Goal: Navigation & Orientation: Find specific page/section

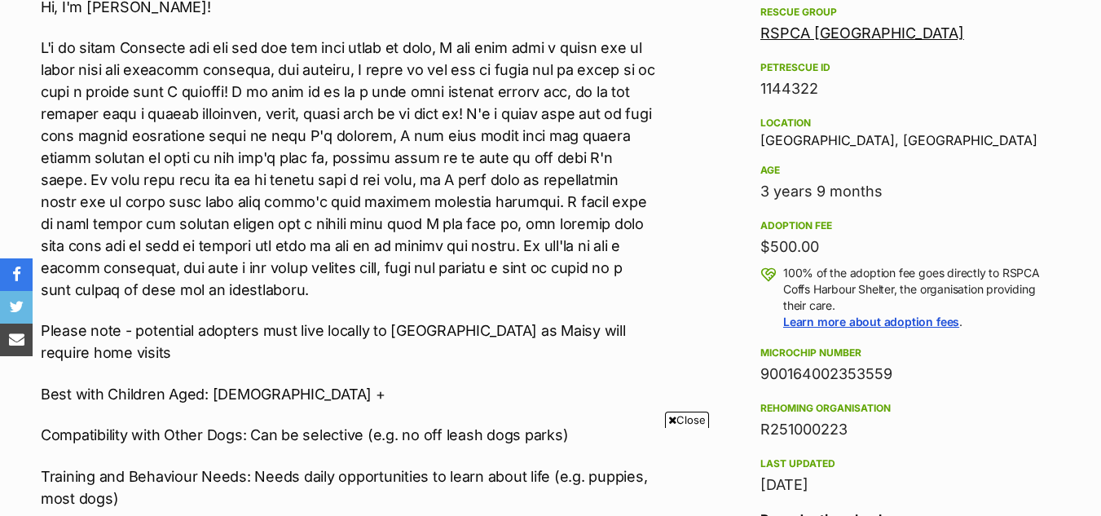
scroll to position [954, 0]
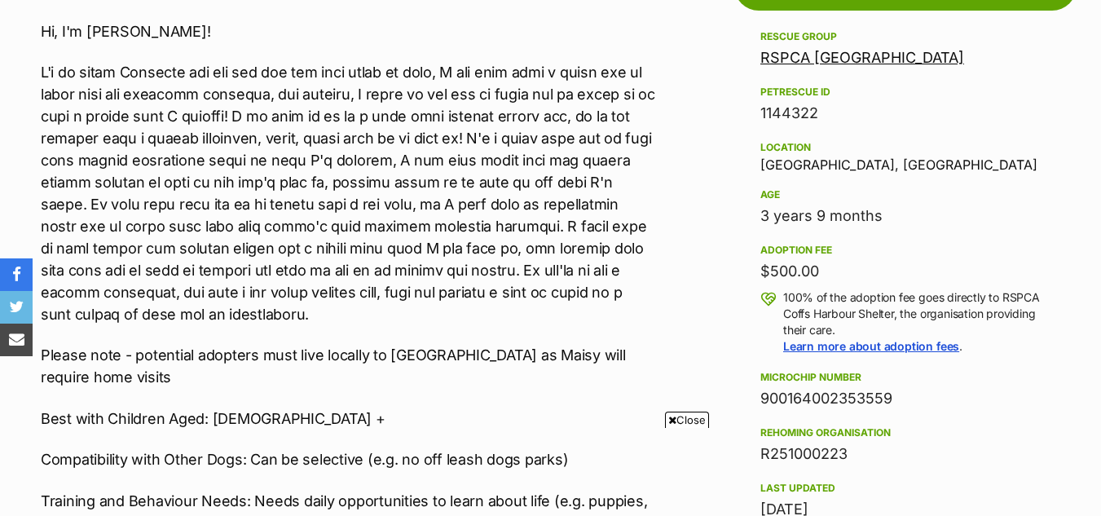
drag, startPoint x: 1084, startPoint y: 159, endPoint x: 1112, endPoint y: 165, distance: 29.3
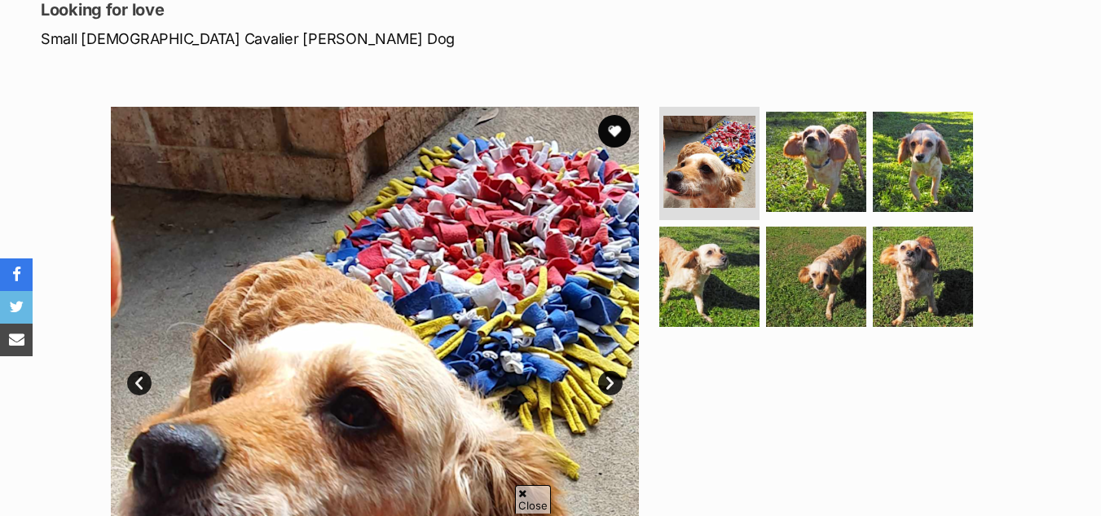
scroll to position [416, 0]
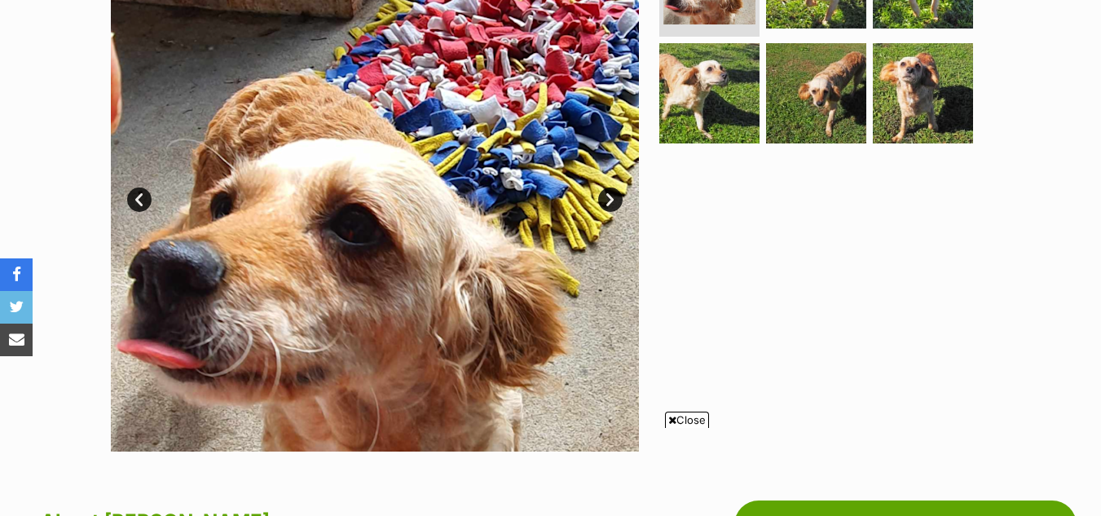
click at [605, 198] on link "Next" at bounding box center [610, 199] width 24 height 24
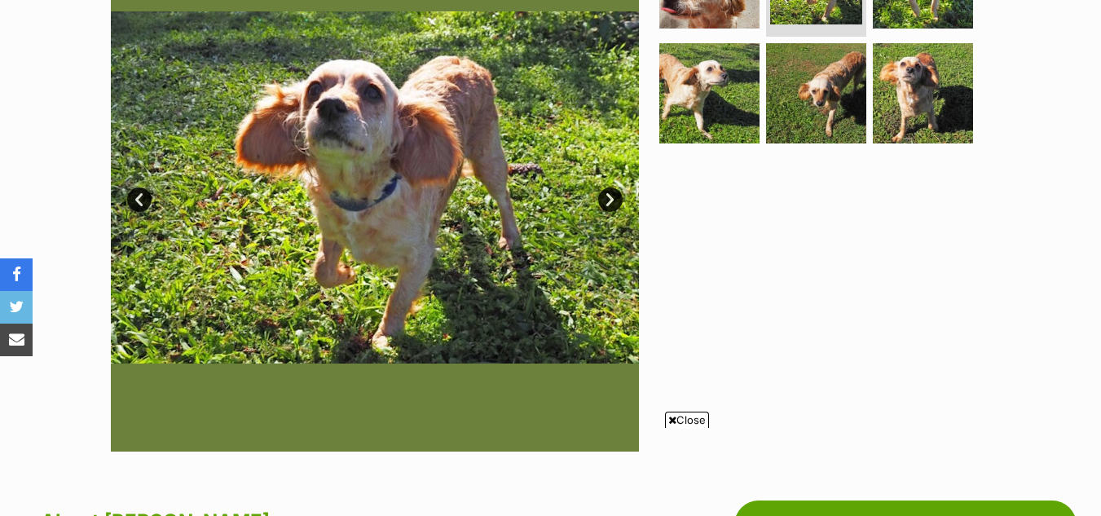
click at [605, 198] on link "Next" at bounding box center [610, 199] width 24 height 24
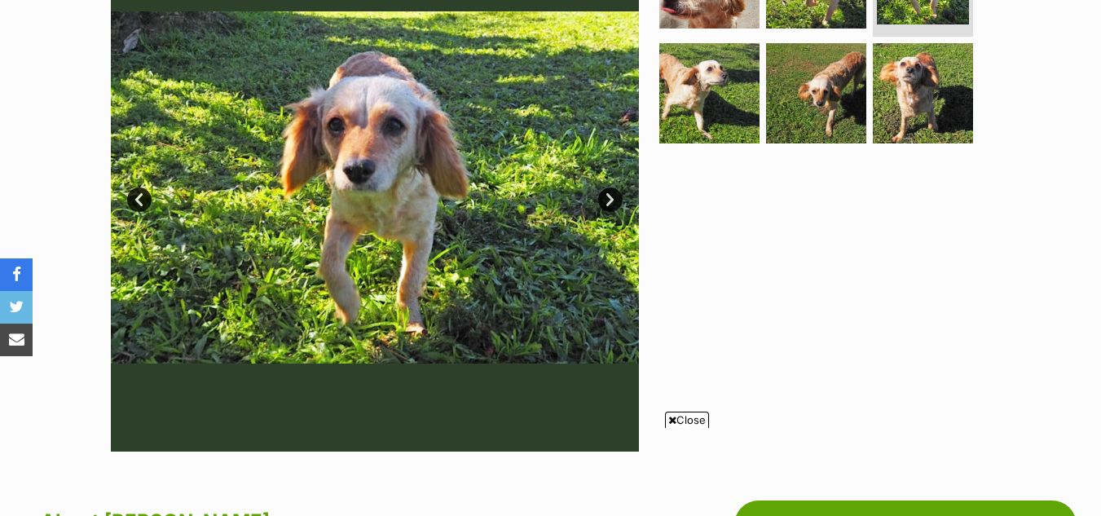
click at [605, 198] on link "Next" at bounding box center [610, 199] width 24 height 24
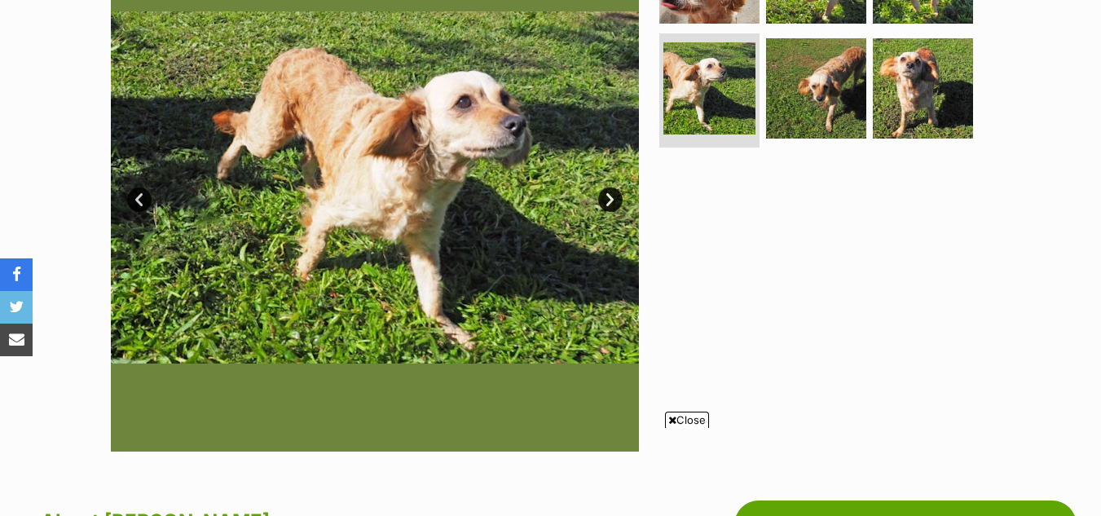
click at [605, 198] on link "Next" at bounding box center [610, 199] width 24 height 24
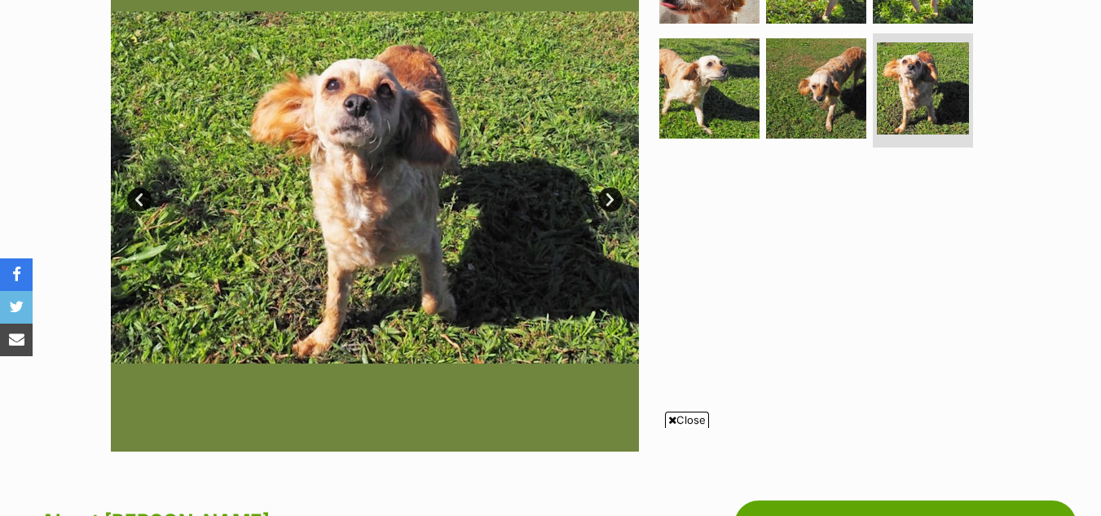
click at [605, 198] on link "Next" at bounding box center [610, 199] width 24 height 24
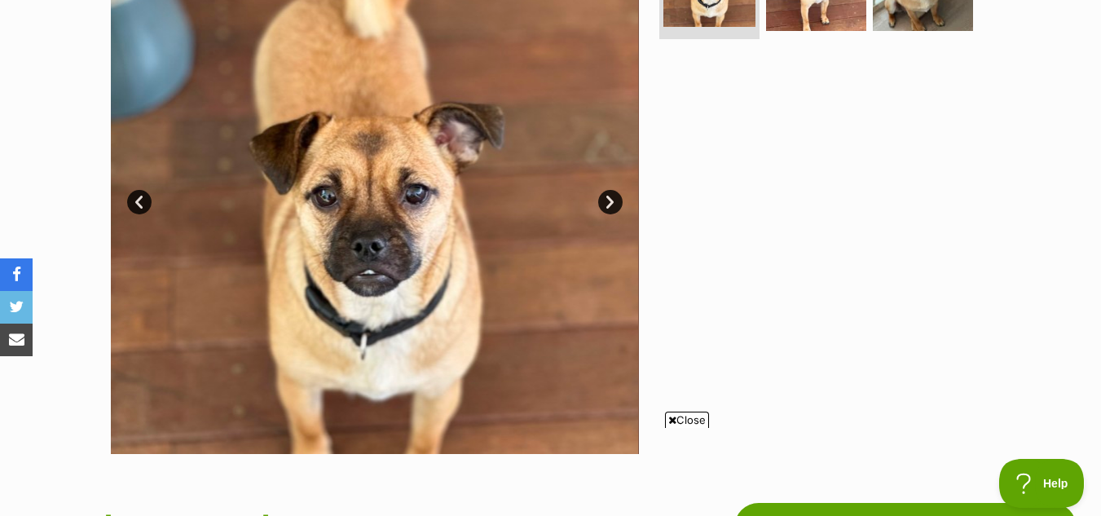
drag, startPoint x: 1112, startPoint y: 181, endPoint x: 1084, endPoint y: 114, distance: 72.6
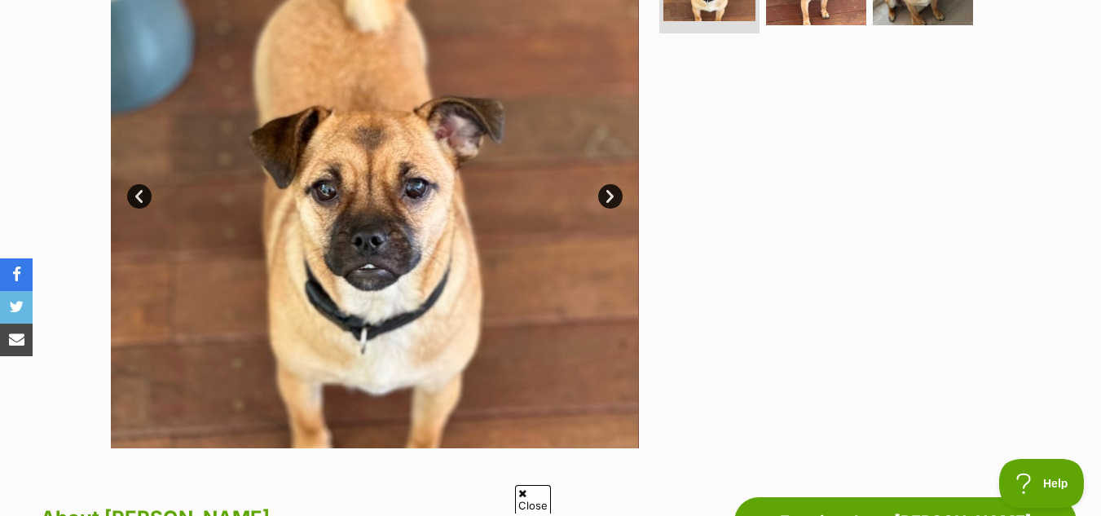
click at [686, 425] on div at bounding box center [823, 184] width 334 height 528
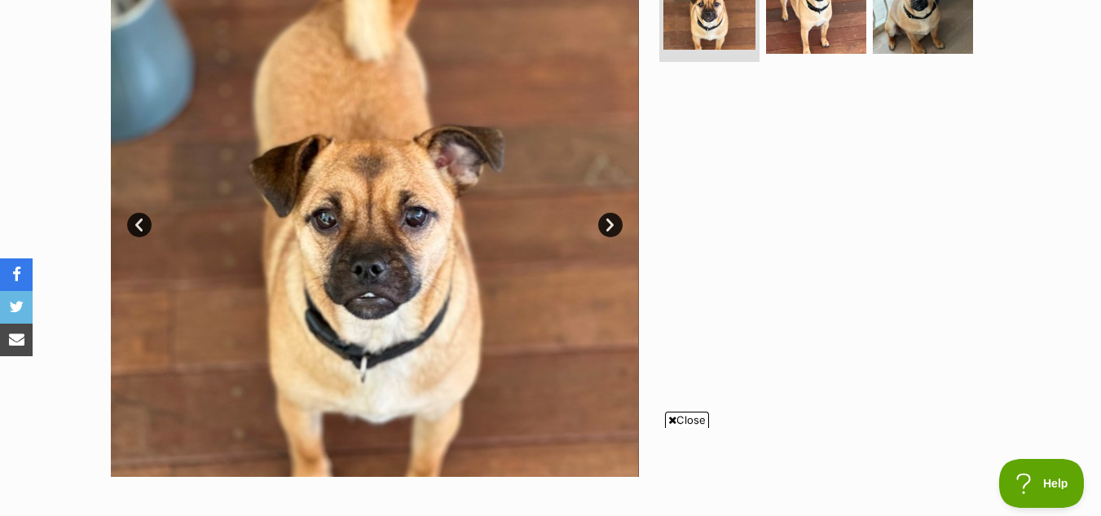
scroll to position [384, 0]
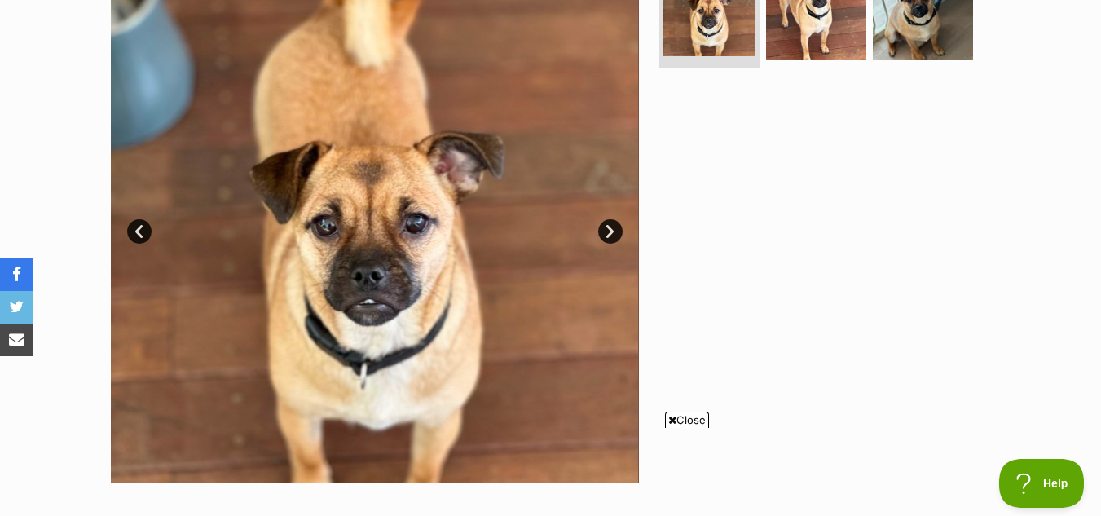
click at [692, 419] on span "Close" at bounding box center [687, 419] width 44 height 16
click at [611, 229] on link "Next" at bounding box center [610, 231] width 24 height 24
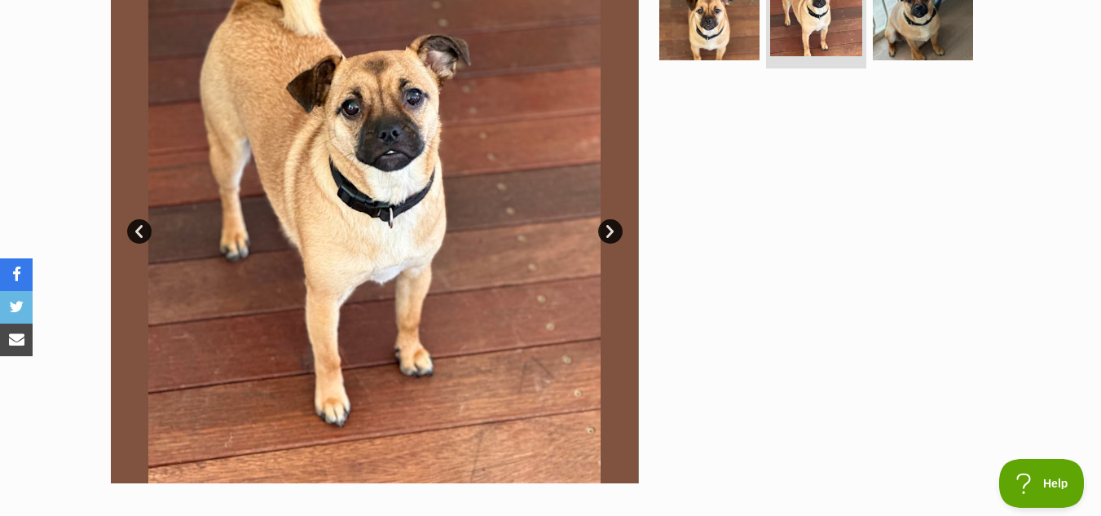
click at [611, 226] on link "Next" at bounding box center [610, 231] width 24 height 24
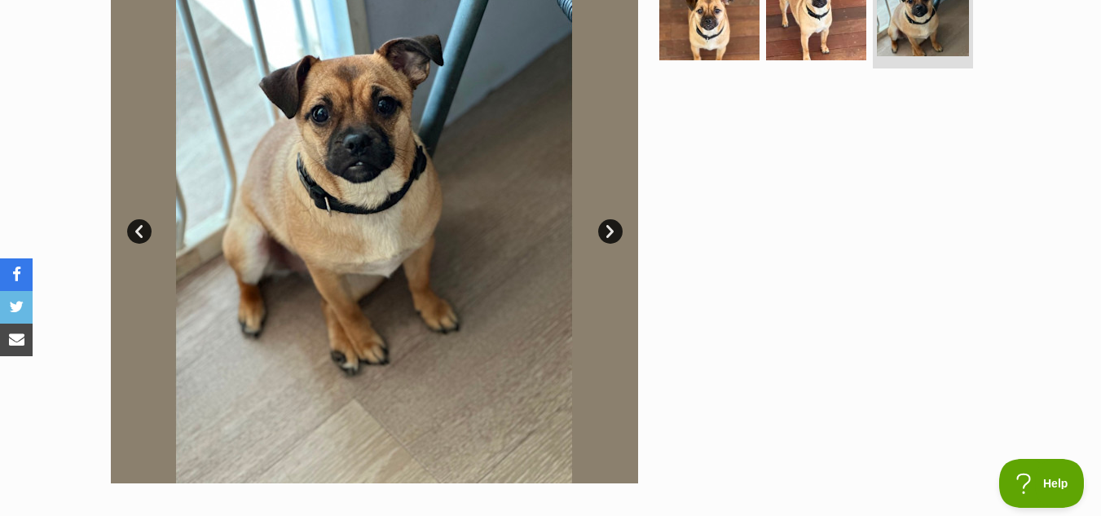
scroll to position [90, 0]
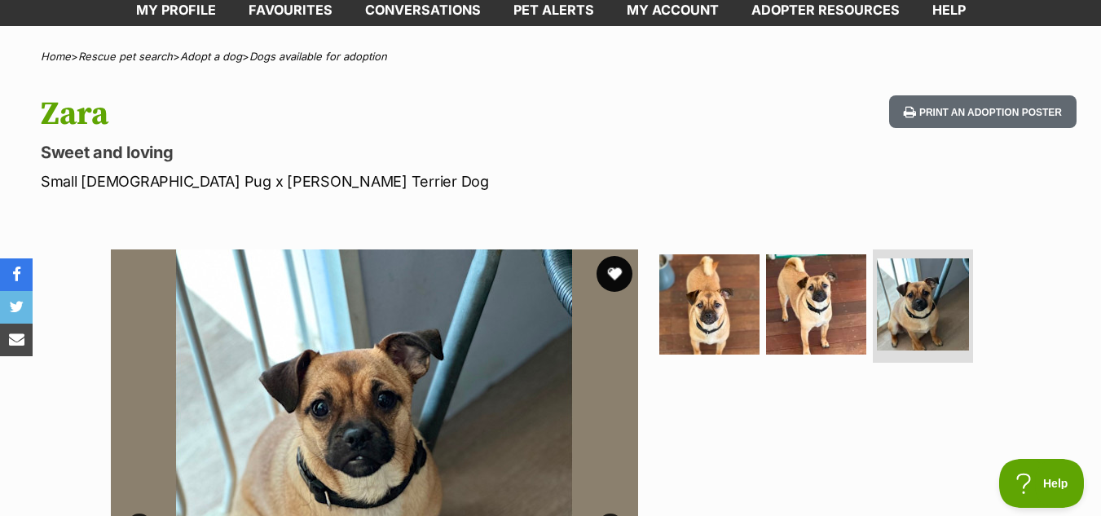
click at [607, 269] on button "favourite" at bounding box center [614, 274] width 36 height 36
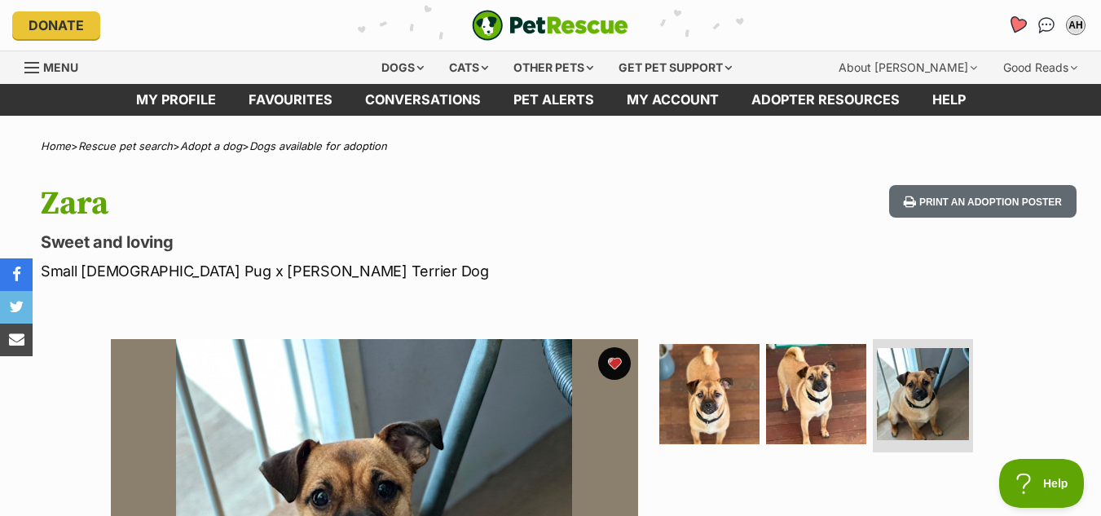
click at [1014, 24] on icon "Favourites" at bounding box center [1017, 24] width 20 height 19
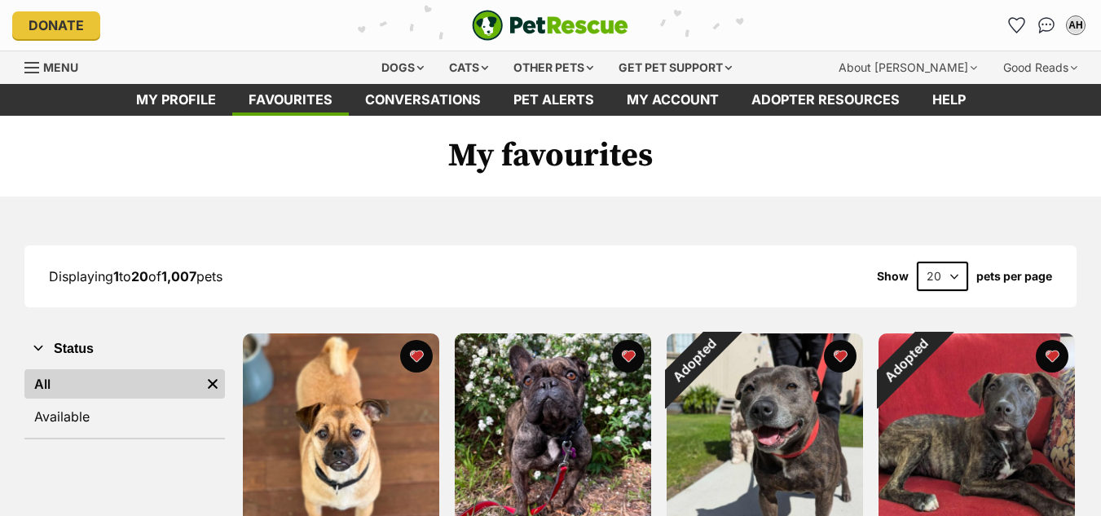
click at [957, 284] on select "20 40 60" at bounding box center [942, 276] width 51 height 29
select select "60"
click at [917, 262] on select "20 40 60" at bounding box center [942, 276] width 51 height 29
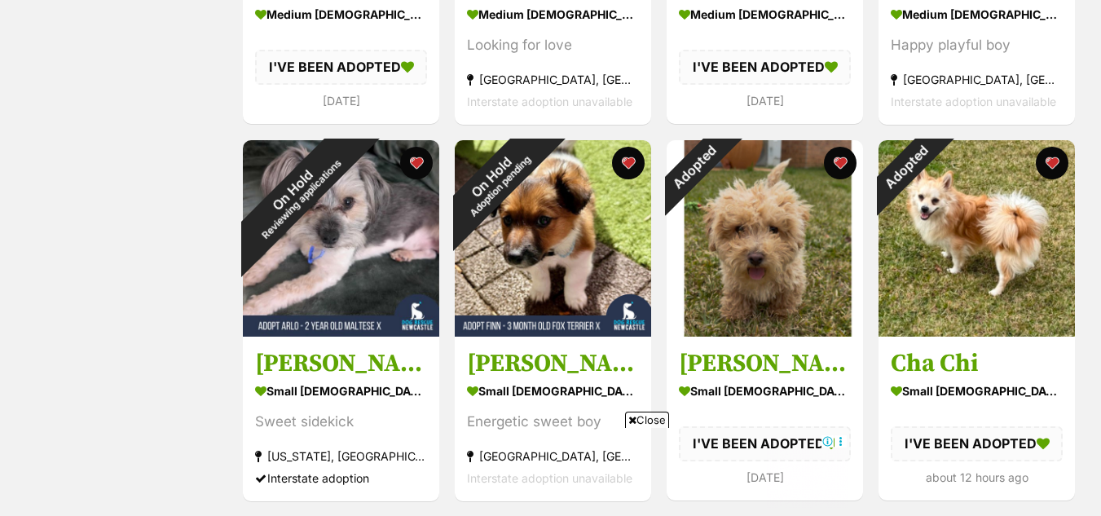
scroll to position [3594, 0]
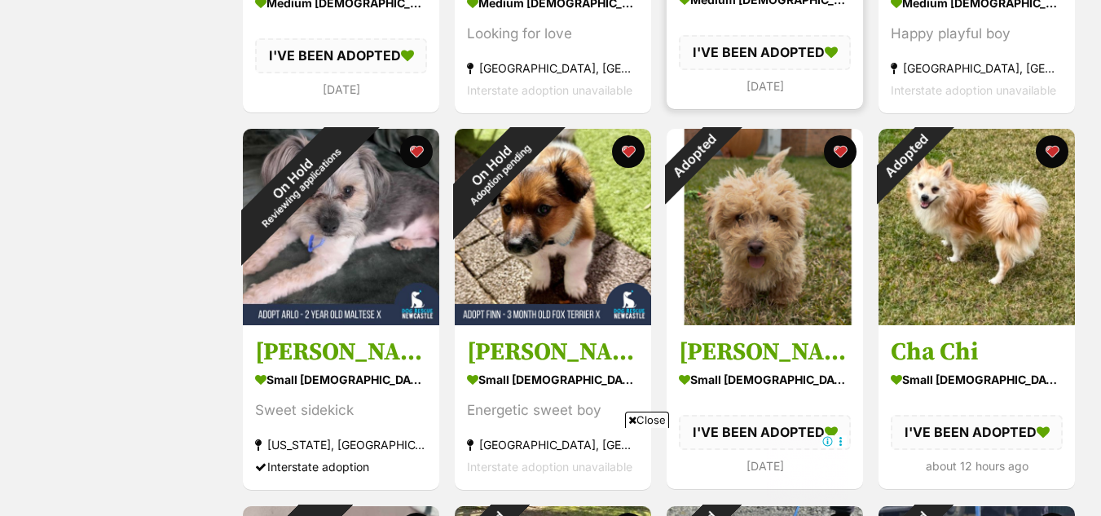
click at [754, 20] on section "medium male Dog I'VE BEEN ADOPTED 2 days ago" at bounding box center [765, 42] width 172 height 108
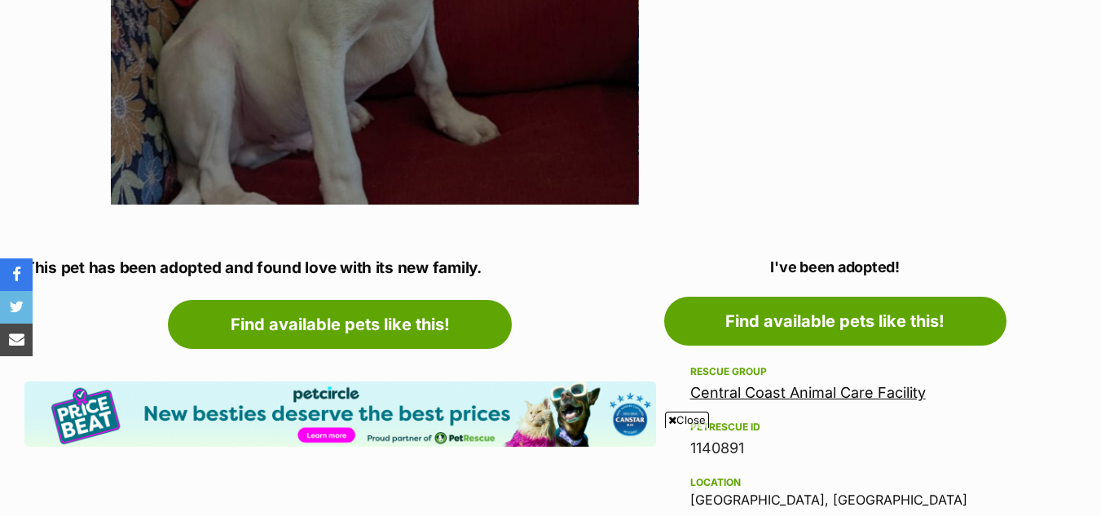
click at [840, 390] on link "Central Coast Animal Care Facility" at bounding box center [807, 392] width 235 height 17
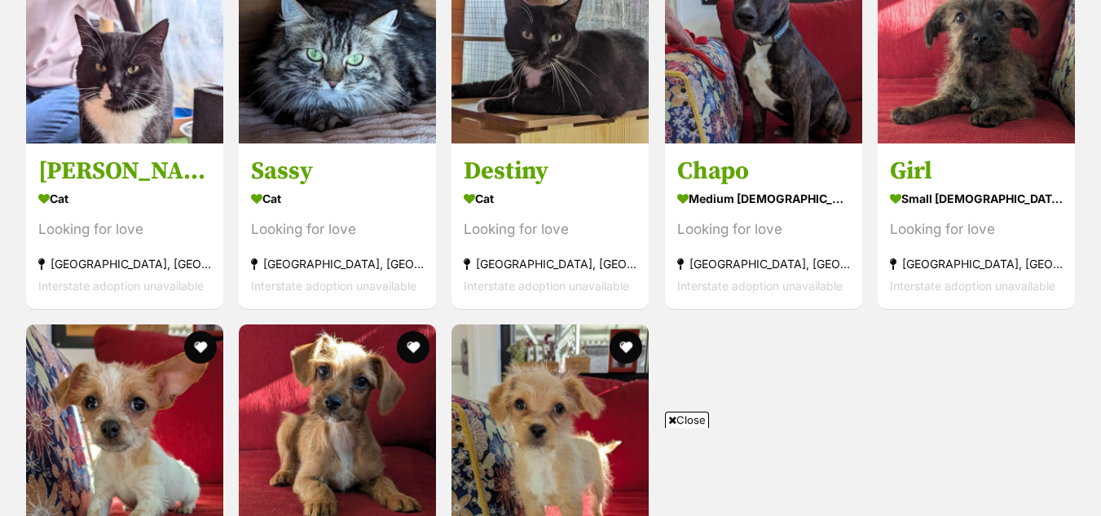
scroll to position [1771, 0]
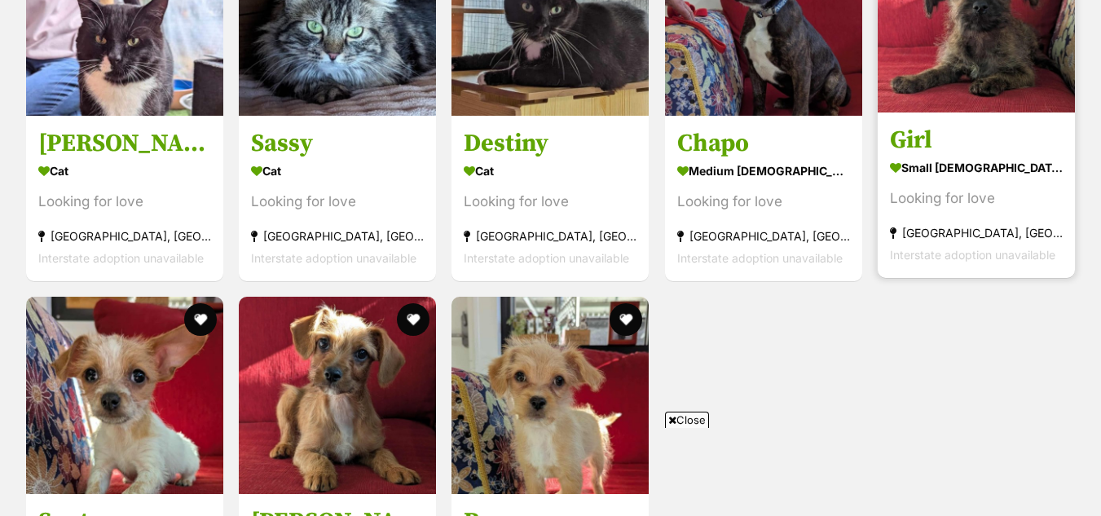
click at [989, 64] on img at bounding box center [975, 13] width 197 height 197
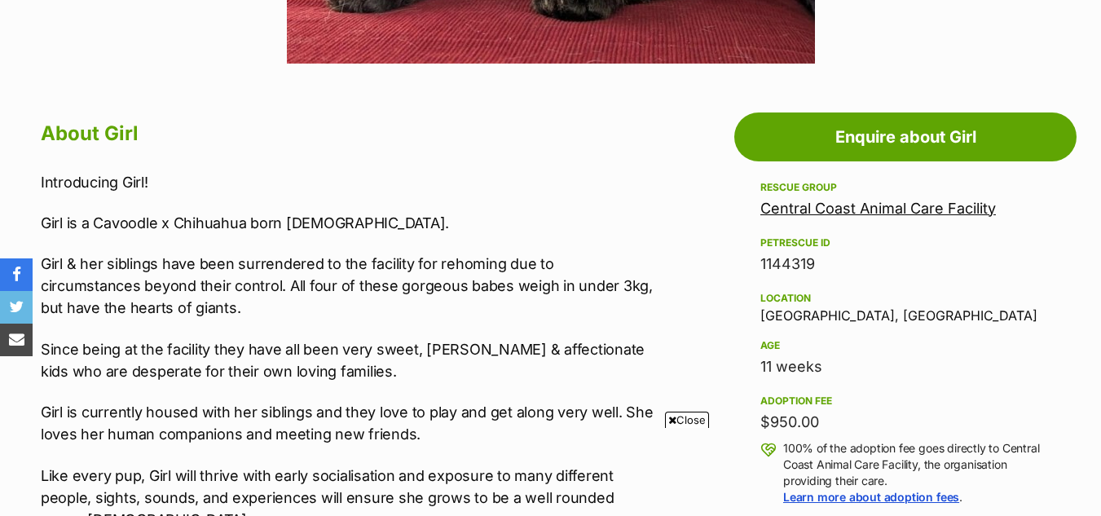
click at [618, 175] on p "Introducing Girl!" at bounding box center [348, 182] width 615 height 22
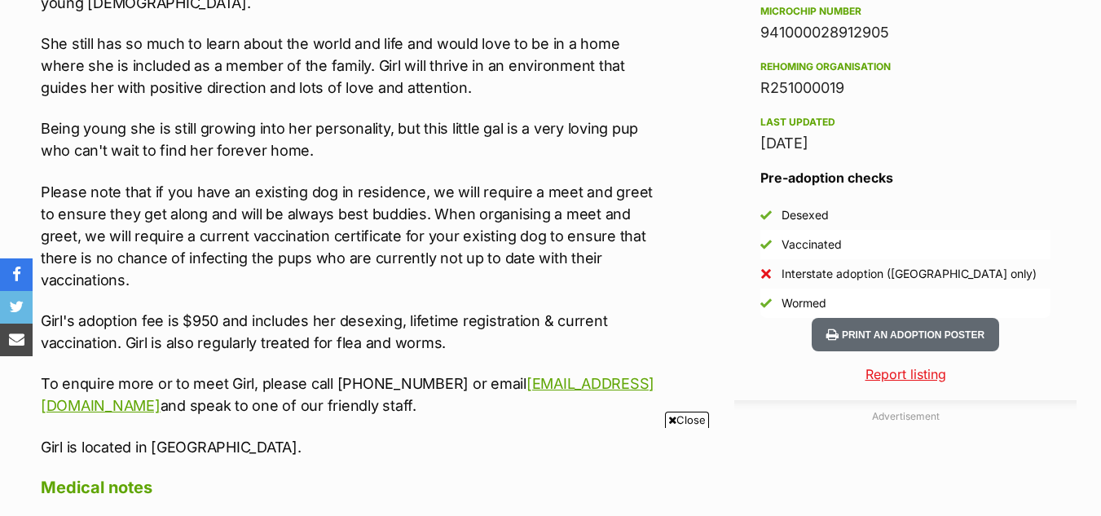
scroll to position [1326, 0]
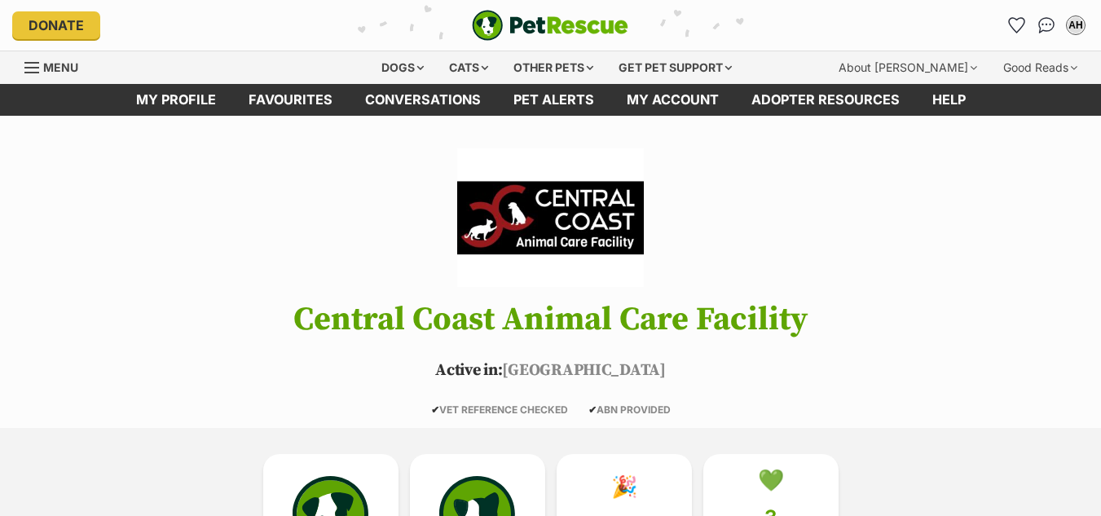
scroll to position [1771, 0]
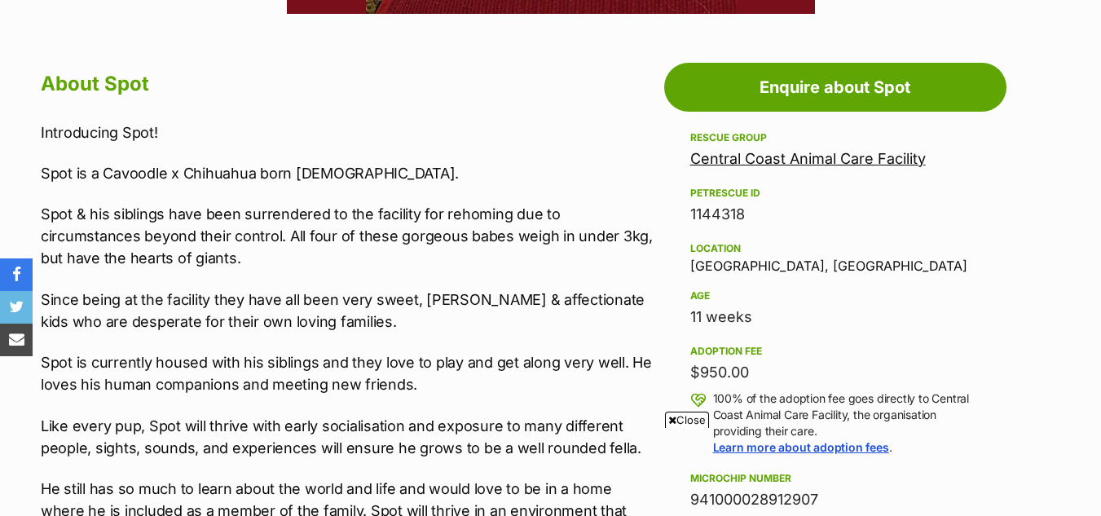
scroll to position [887, 0]
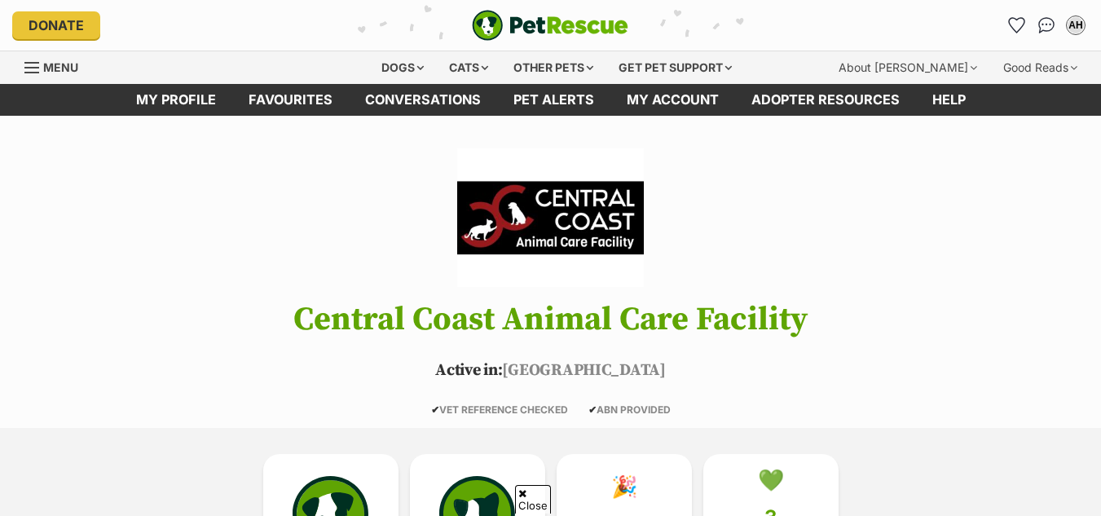
scroll to position [1785, 0]
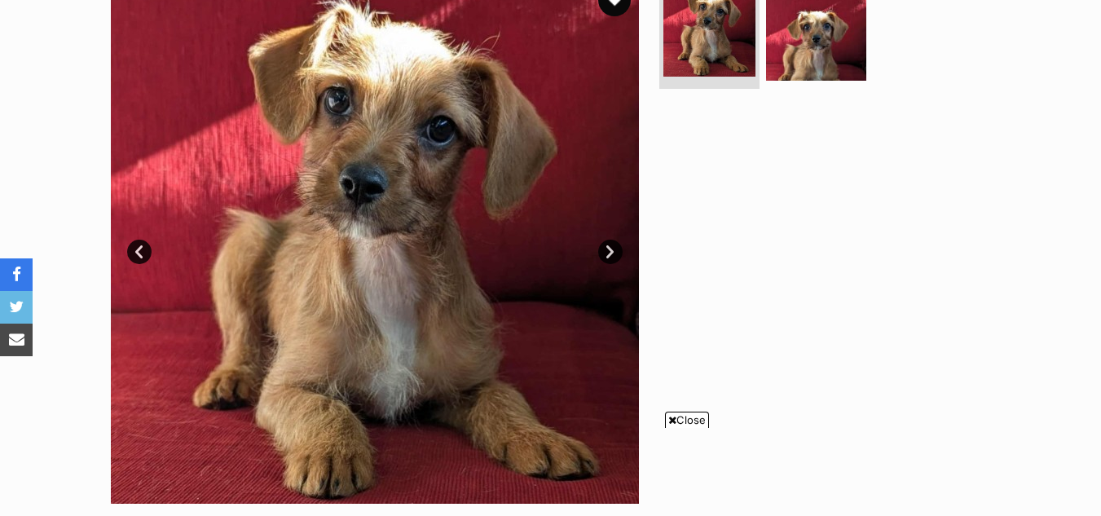
scroll to position [345, 0]
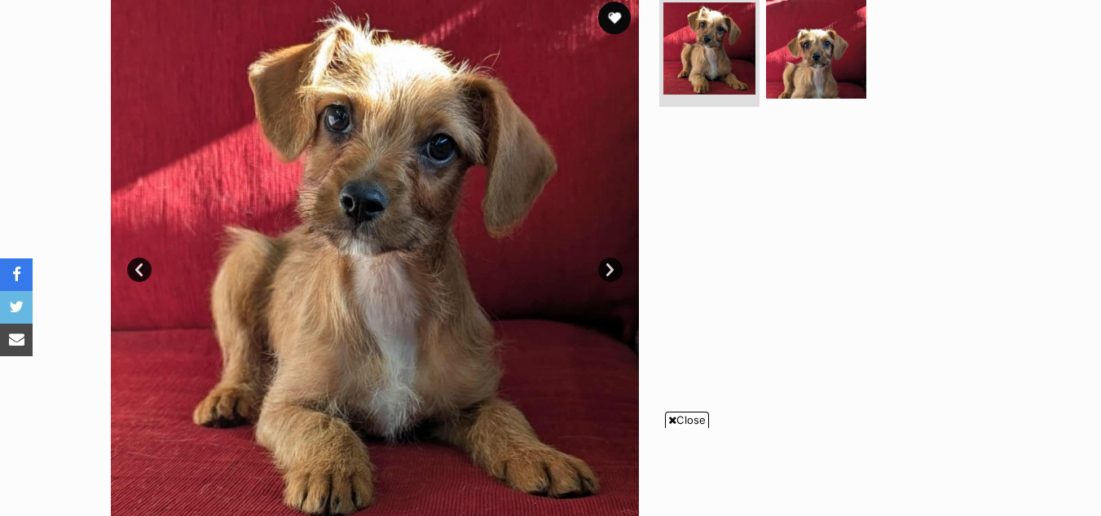
click at [1067, 106] on div "Available 1 of 2 images 1 of 2 images Next Prev 1 2" at bounding box center [550, 245] width 1101 height 552
click at [609, 270] on link "Next" at bounding box center [610, 269] width 24 height 24
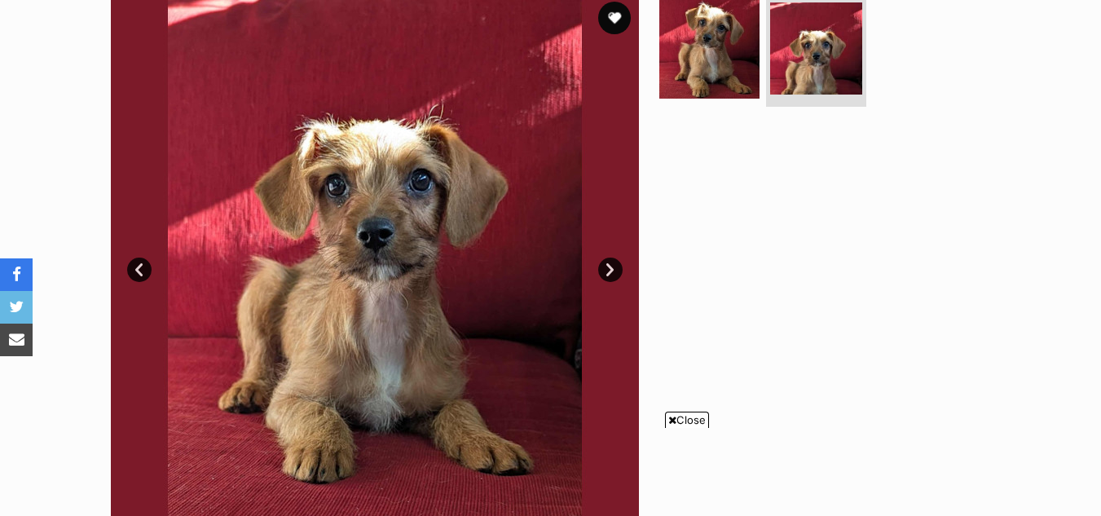
scroll to position [0, 0]
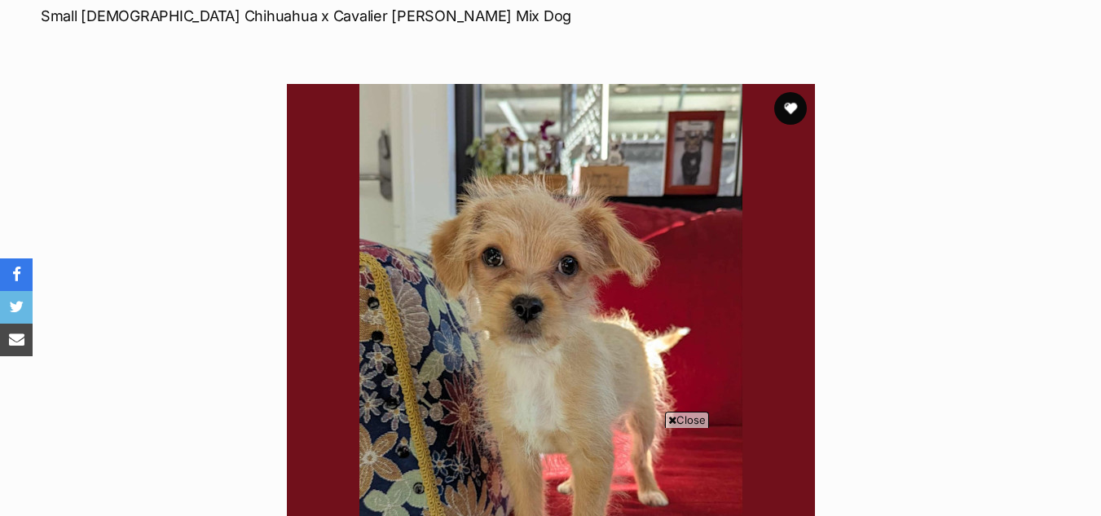
scroll to position [267, 0]
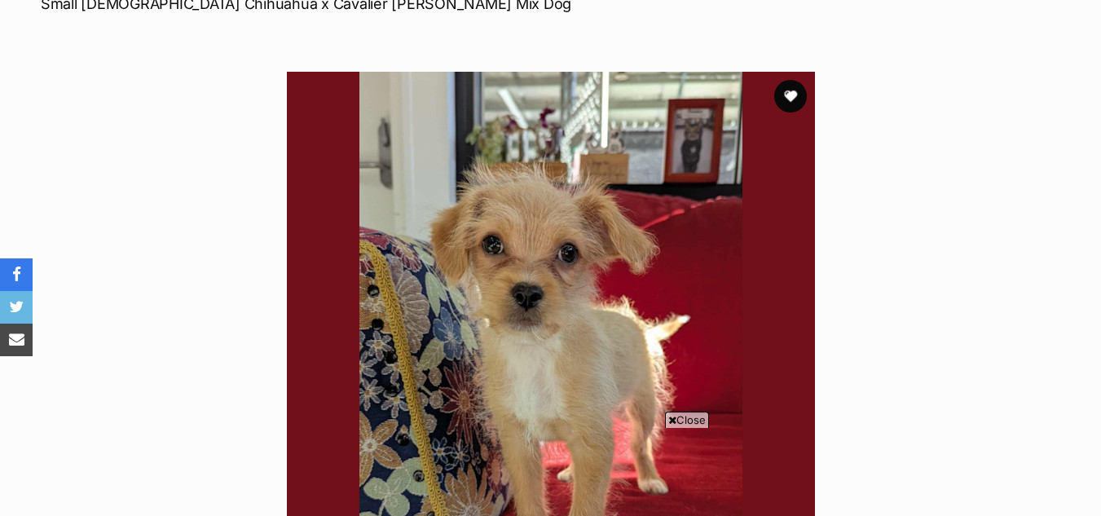
click at [1088, 85] on div "Available 1 of 1 images Next Prev 1" at bounding box center [550, 323] width 1101 height 552
click at [796, 91] on button "favourite" at bounding box center [790, 96] width 36 height 36
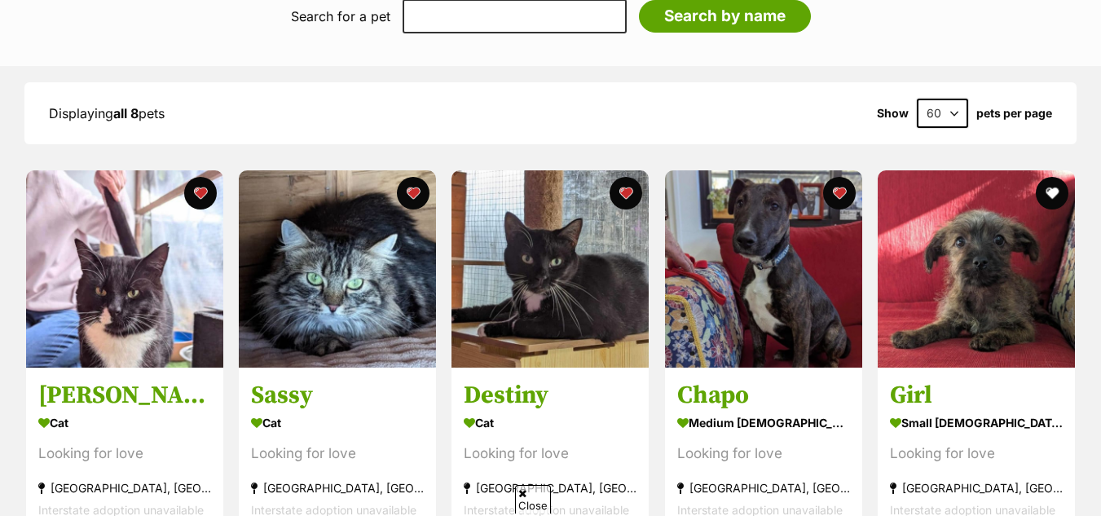
scroll to position [1508, 0]
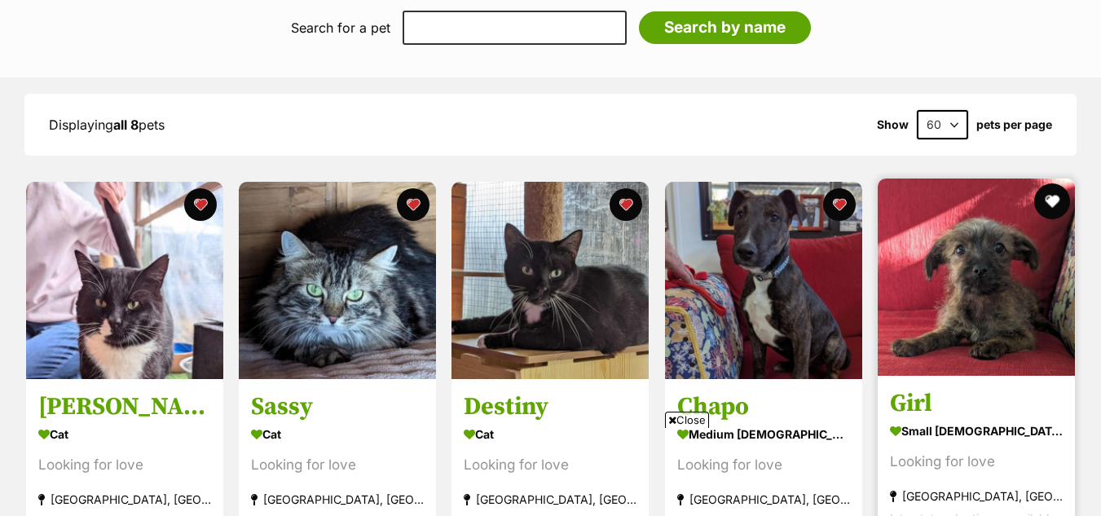
click at [1058, 197] on button "favourite" at bounding box center [1052, 201] width 36 height 36
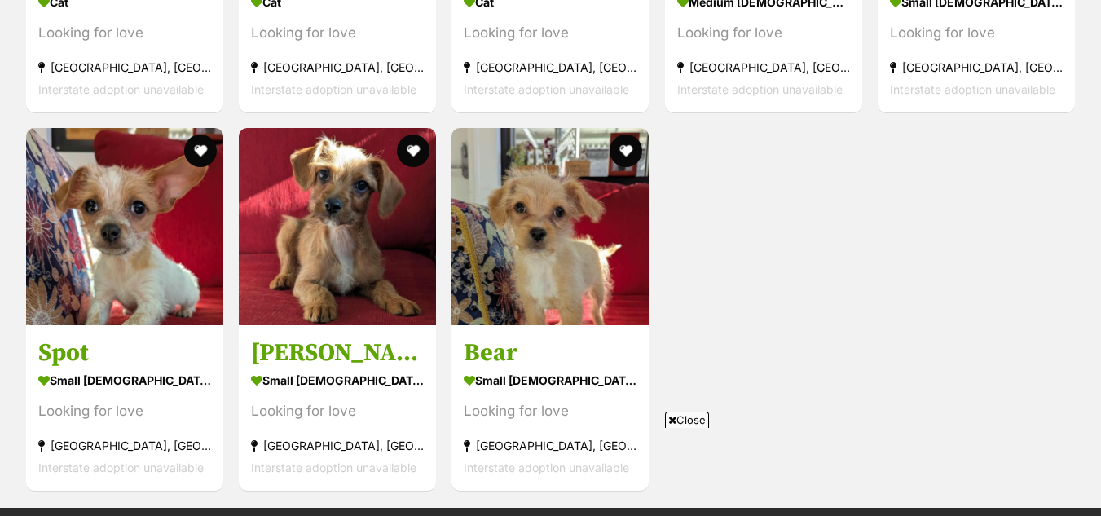
scroll to position [1957, 0]
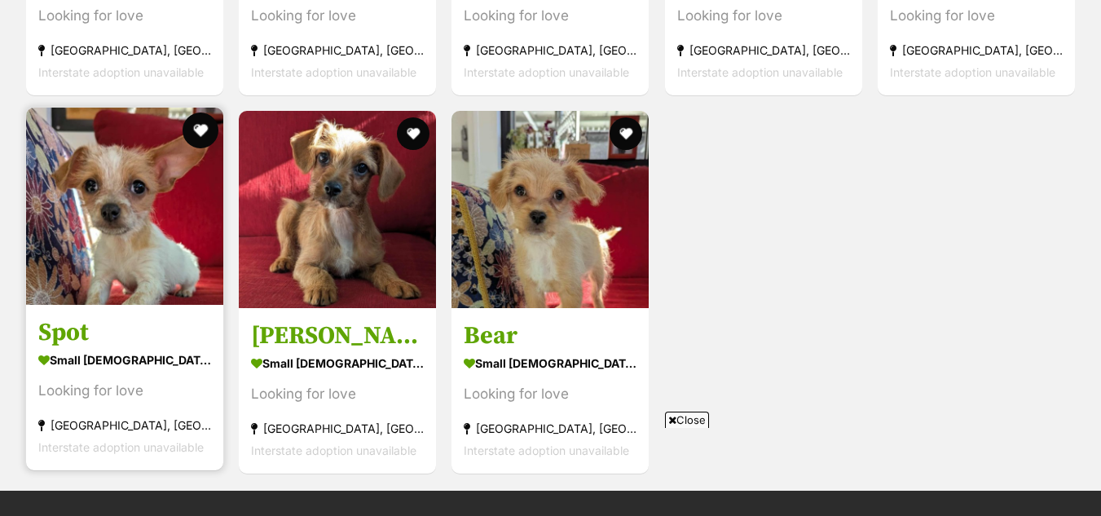
click at [192, 119] on button "favourite" at bounding box center [201, 130] width 36 height 36
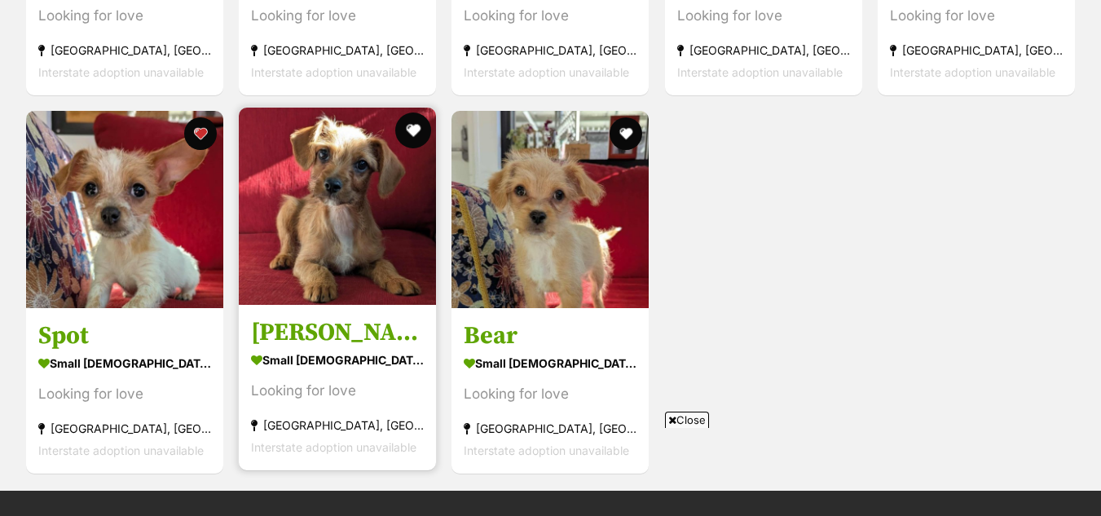
click at [404, 128] on button "favourite" at bounding box center [413, 130] width 36 height 36
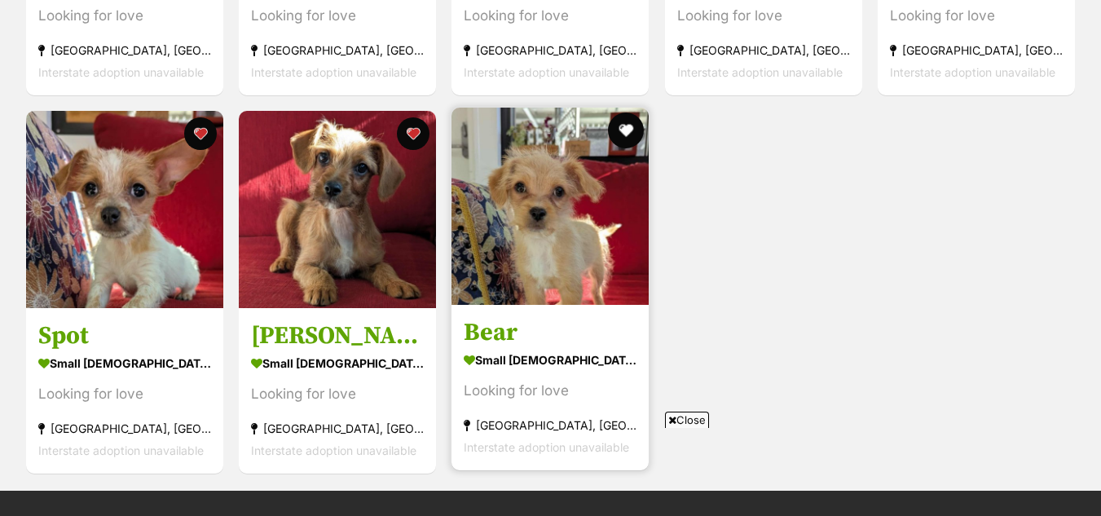
click at [617, 118] on button "favourite" at bounding box center [627, 130] width 36 height 36
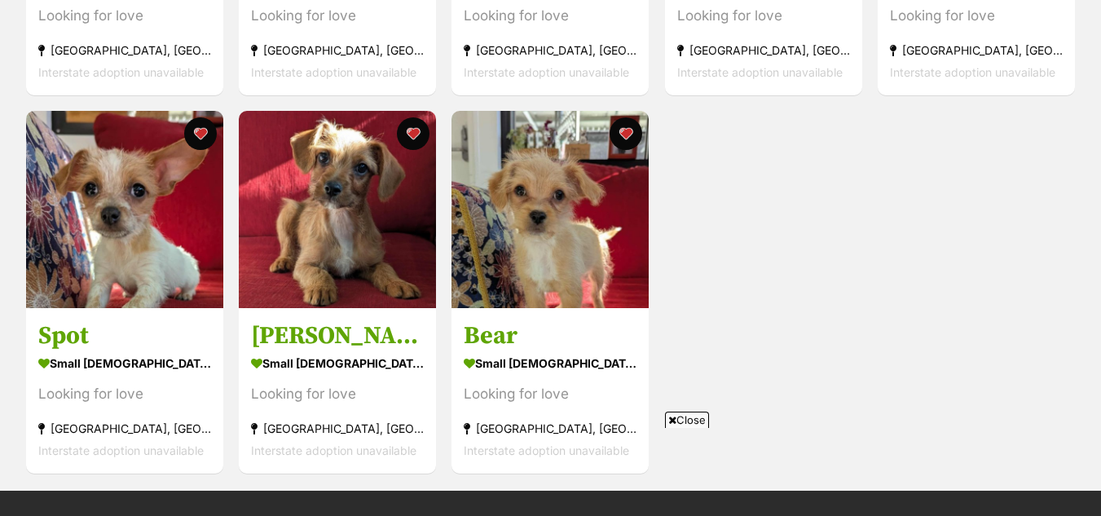
click at [684, 417] on span "Close" at bounding box center [687, 419] width 44 height 16
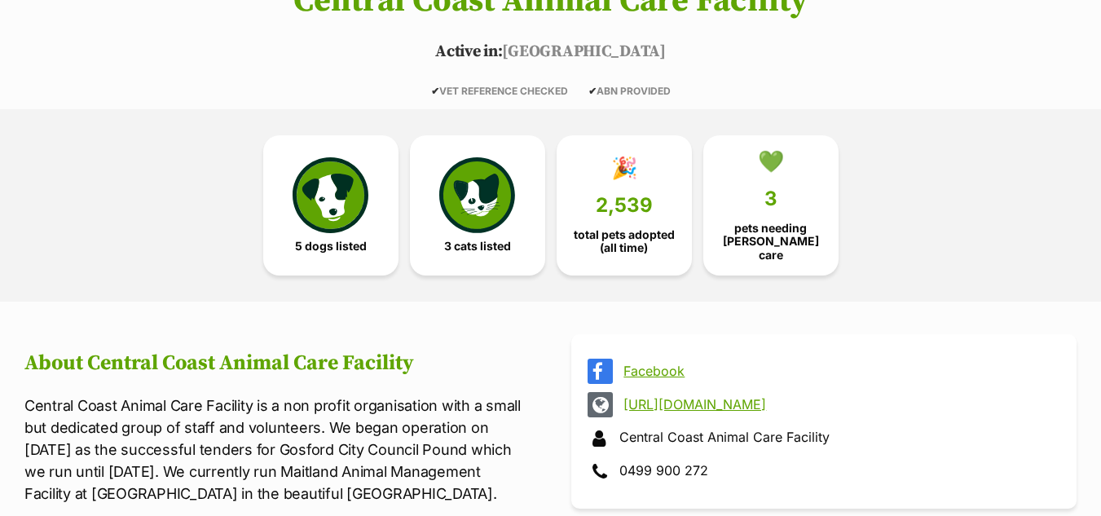
scroll to position [42, 0]
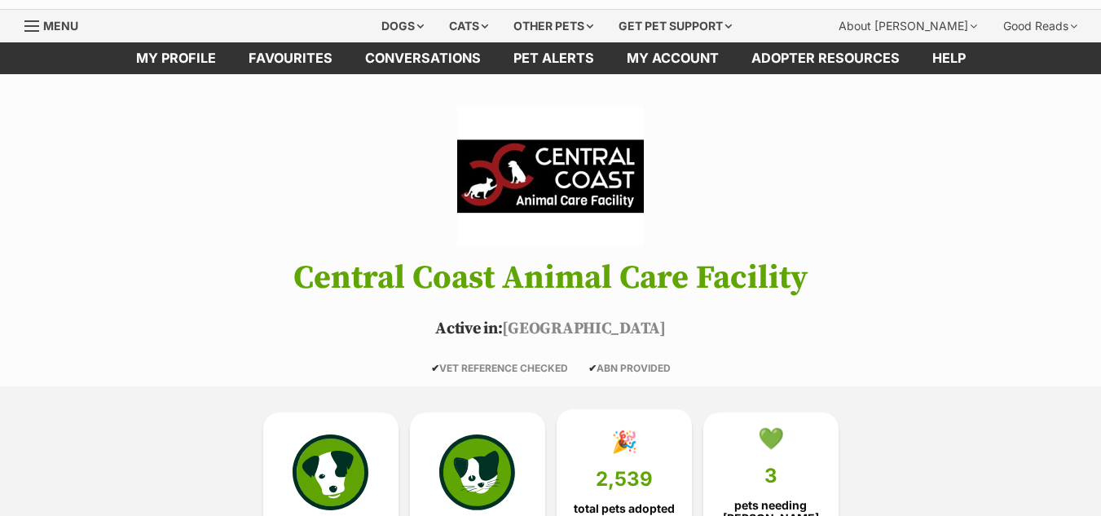
click at [637, 445] on div "🎉" at bounding box center [624, 441] width 26 height 24
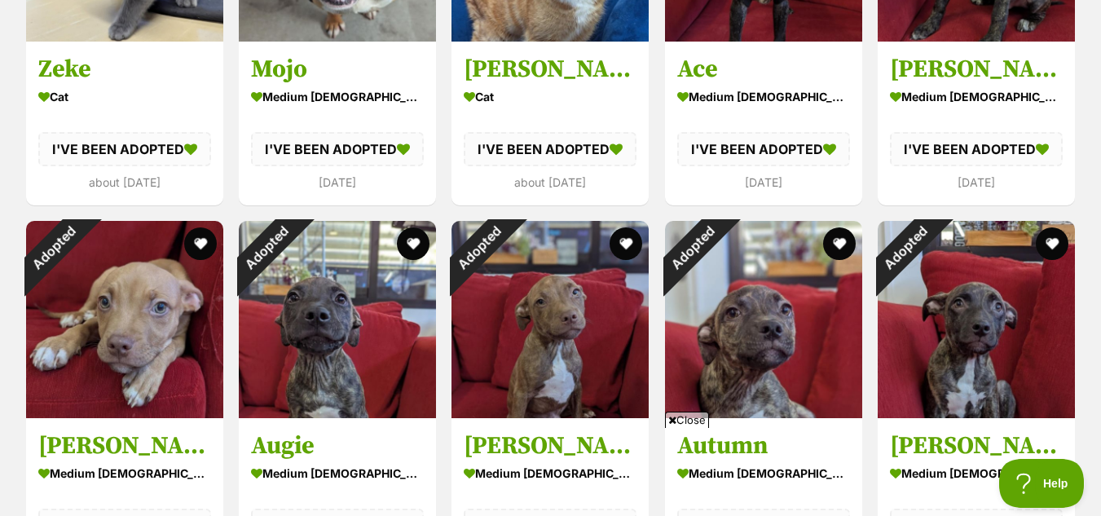
drag, startPoint x: 1112, startPoint y: 140, endPoint x: 1112, endPoint y: 276, distance: 136.1
click at [1100, 276] on html "Skip to main content Log in to favourite this pet Log in Or sign up Search PetR…" at bounding box center [550, 200] width 1101 height 7219
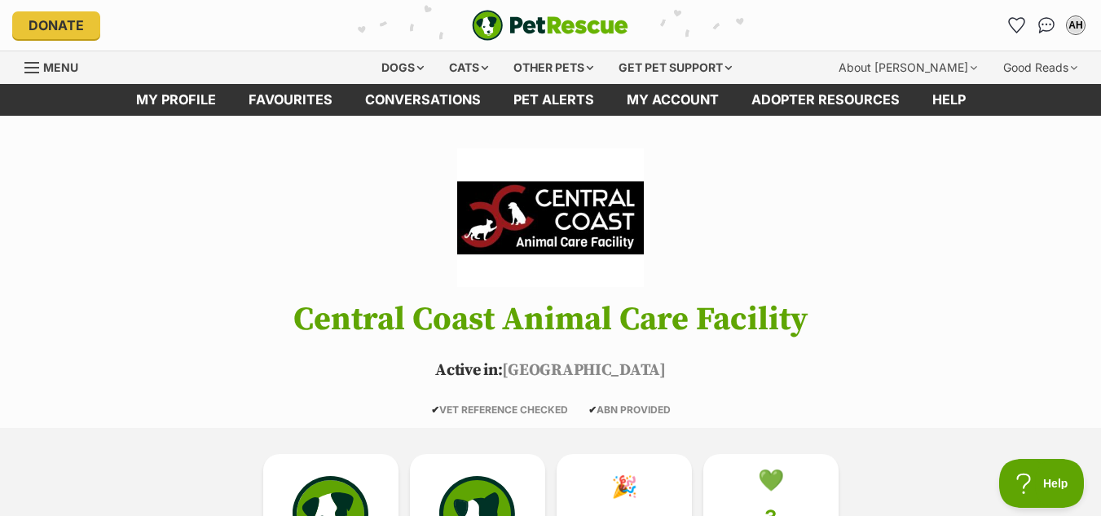
click at [1090, 0] on div "Donate PetRescue home AH My account AH [PERSON_NAME] Edit profile Log out Pet a…" at bounding box center [550, 25] width 1101 height 51
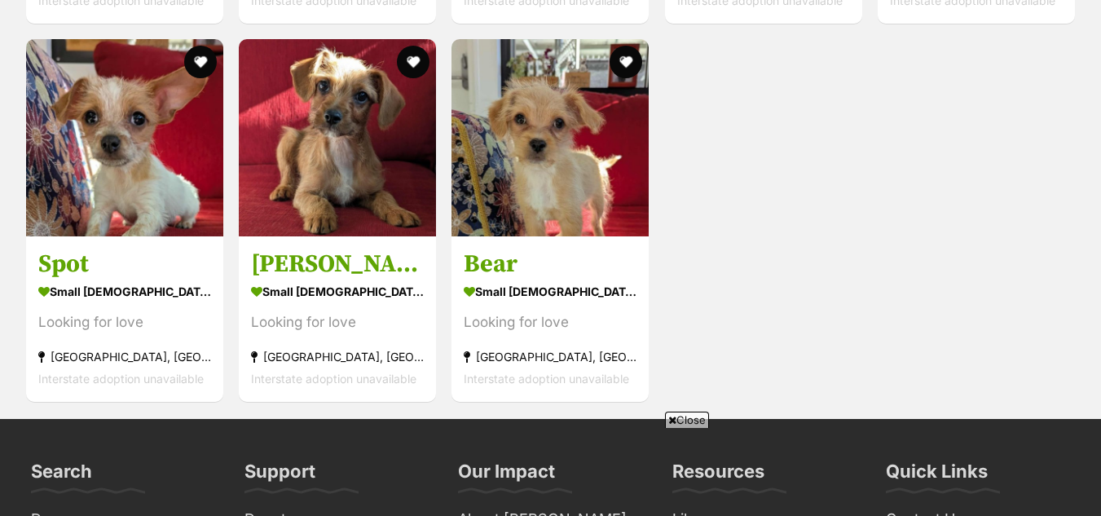
scroll to position [2017, 0]
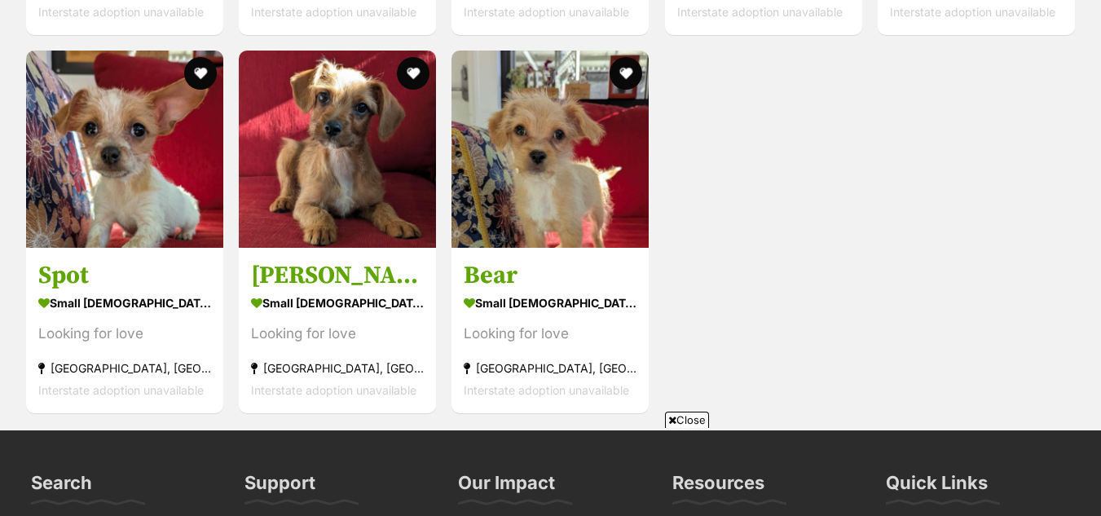
click at [685, 412] on span "Close" at bounding box center [687, 419] width 44 height 16
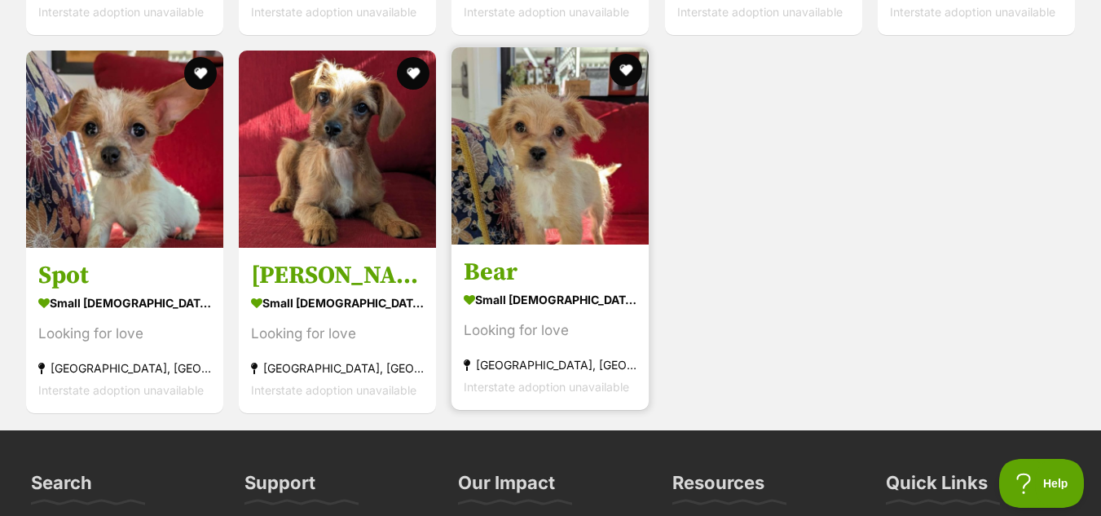
scroll to position [0, 0]
